Goal: Find specific page/section: Find specific page/section

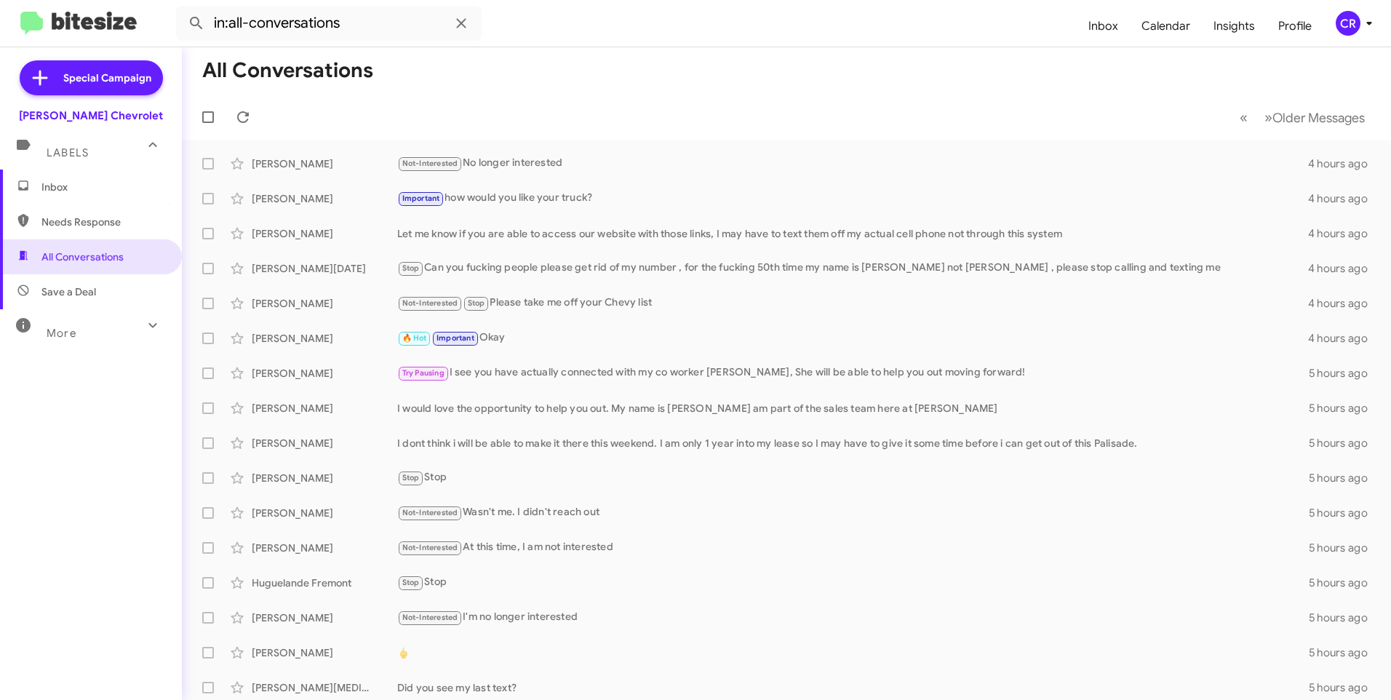
click at [90, 227] on span "Needs Response" at bounding box center [103, 222] width 124 height 15
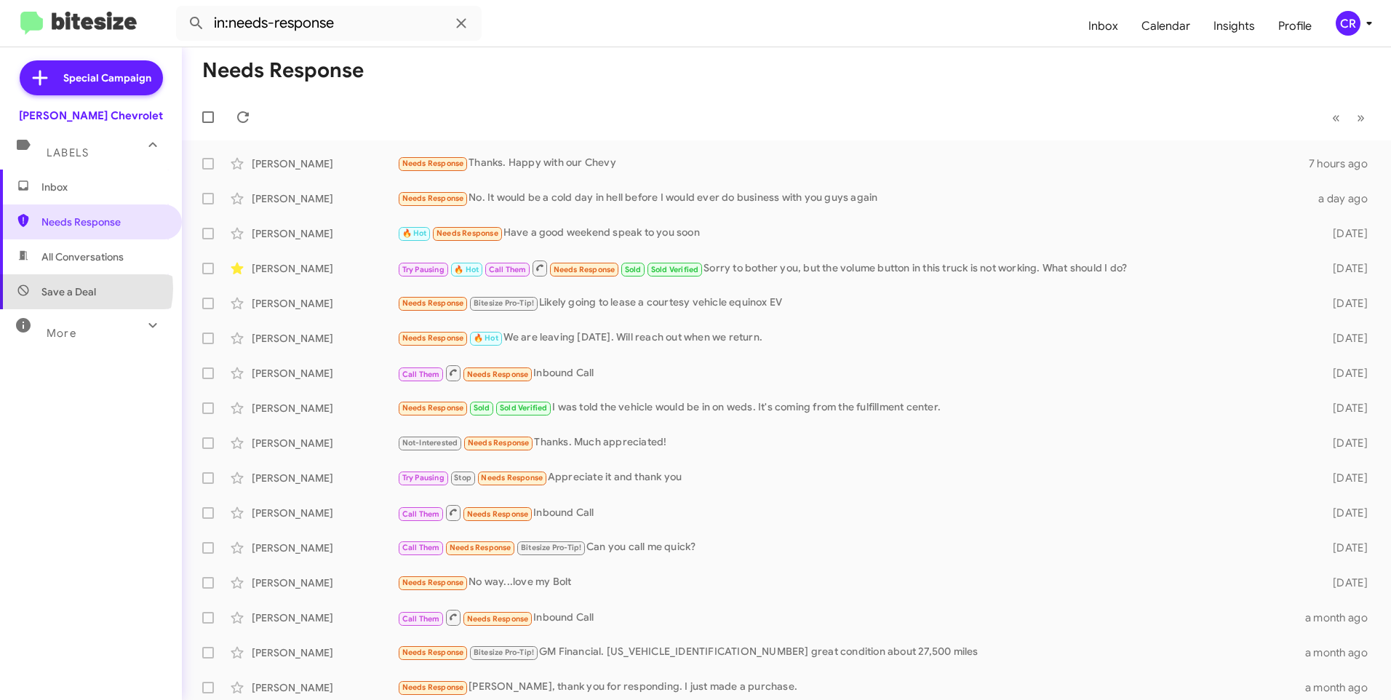
click at [79, 288] on span "Save a Deal" at bounding box center [68, 291] width 55 height 15
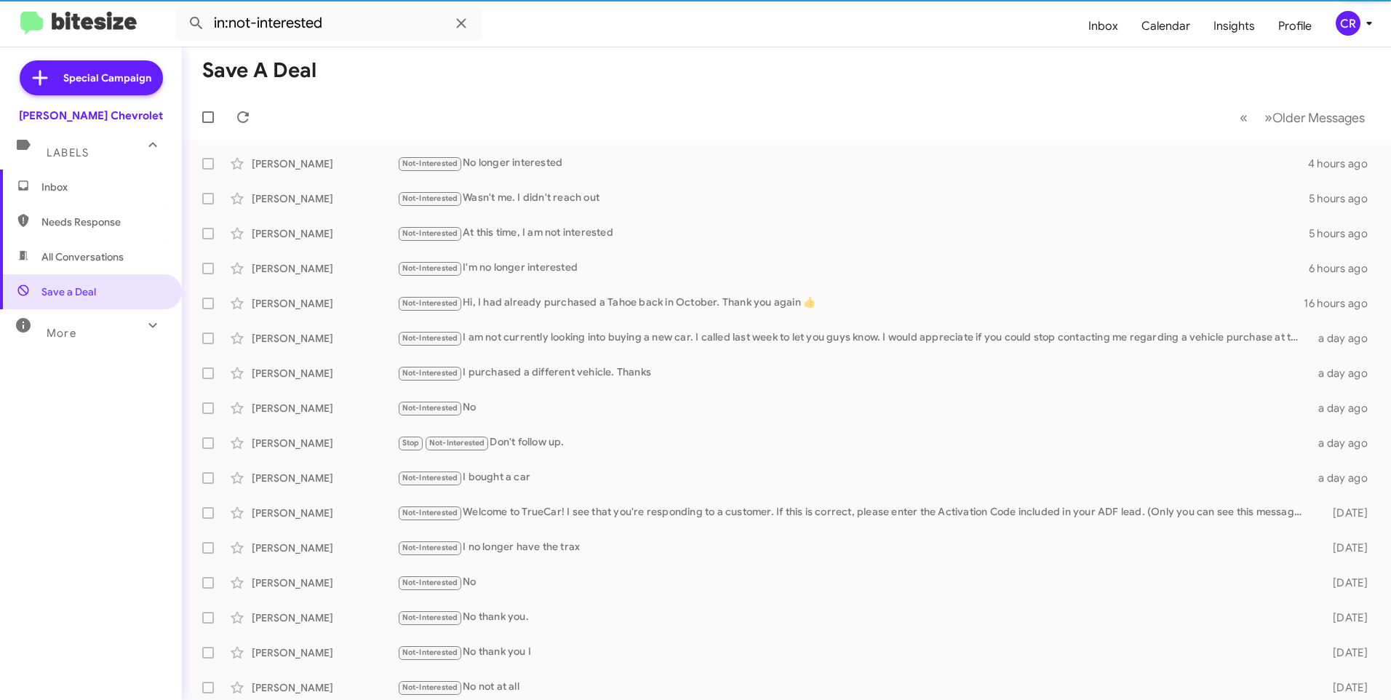
click at [87, 257] on span "All Conversations" at bounding box center [82, 257] width 82 height 15
type input "in:all-conversations"
